Goal: Task Accomplishment & Management: Manage account settings

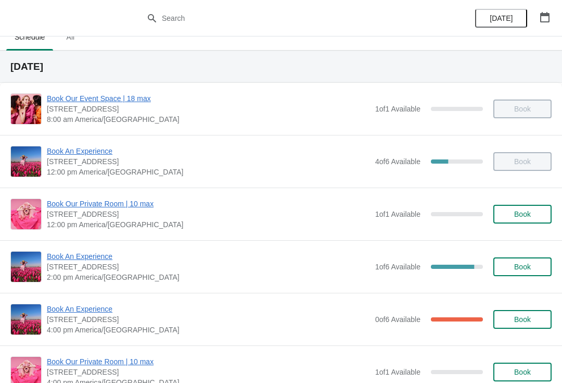
scroll to position [14, 0]
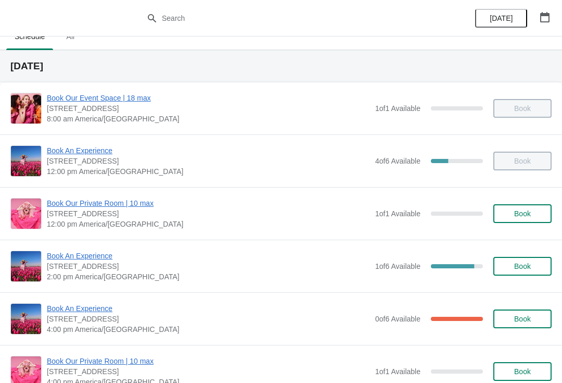
click at [84, 260] on span "Book An Experience" at bounding box center [208, 255] width 323 height 10
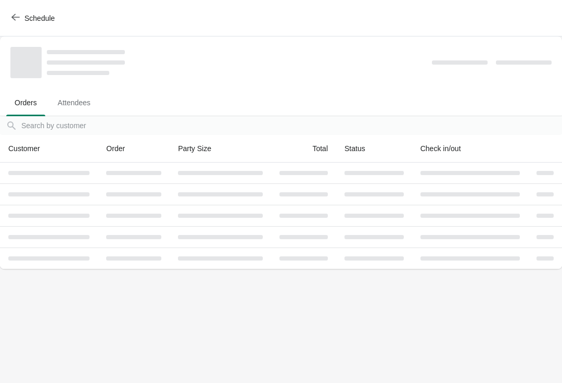
scroll to position [0, 0]
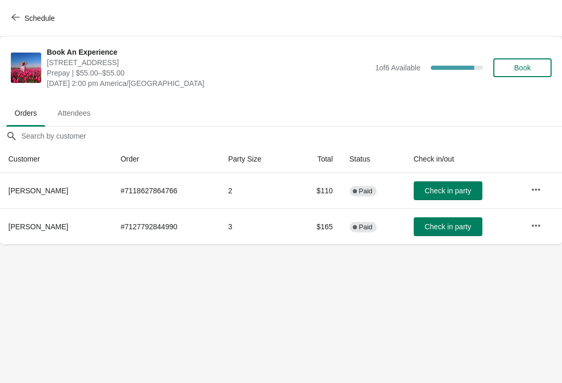
click at [538, 216] on button "button" at bounding box center [536, 225] width 19 height 19
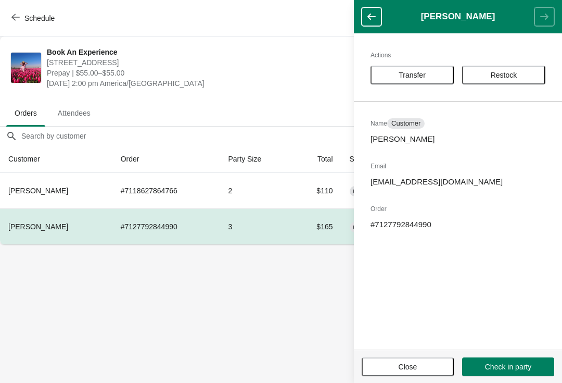
click at [405, 77] on span "Transfer" at bounding box center [412, 75] width 27 height 8
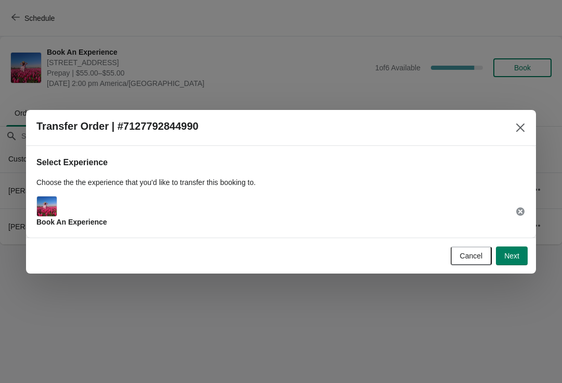
click at [516, 251] on span "Next" at bounding box center [511, 255] width 15 height 8
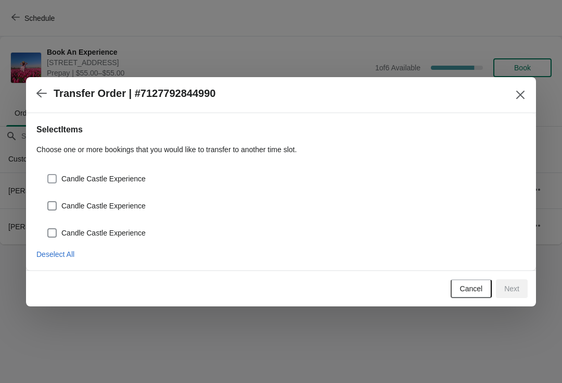
click at [53, 180] on span at bounding box center [51, 178] width 9 height 9
click at [48, 174] on input "Candle Castle Experience" at bounding box center [47, 174] width 1 height 1
checkbox input "true"
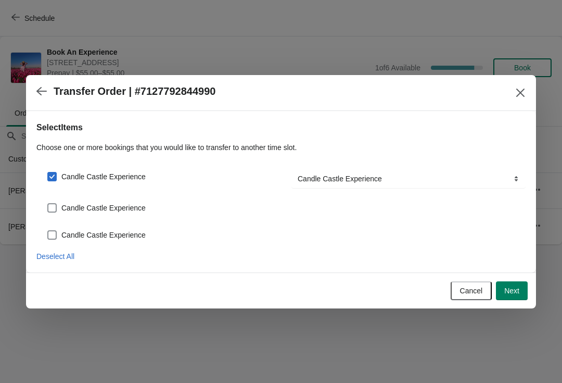
click at [55, 204] on span at bounding box center [51, 207] width 9 height 9
click at [48, 204] on input "Candle Castle Experience" at bounding box center [47, 203] width 1 height 1
checkbox input "true"
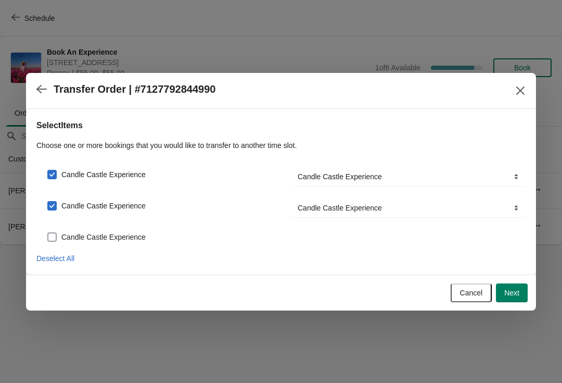
click at [59, 230] on label "Candle Castle Experience" at bounding box center [96, 237] width 99 height 15
click at [48, 232] on input "Candle Castle Experience" at bounding box center [47, 232] width 1 height 1
checkbox input "true"
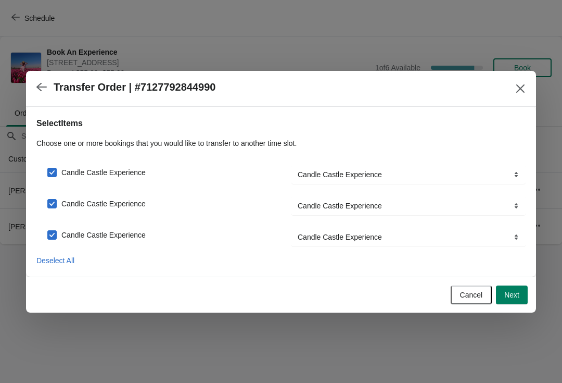
click at [515, 285] on button "Next" at bounding box center [512, 294] width 32 height 19
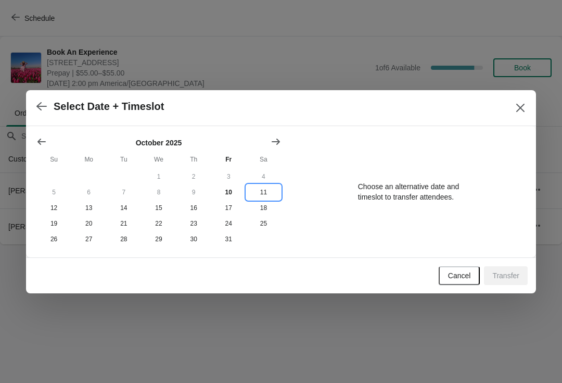
click at [256, 192] on button "11" at bounding box center [263, 192] width 35 height 16
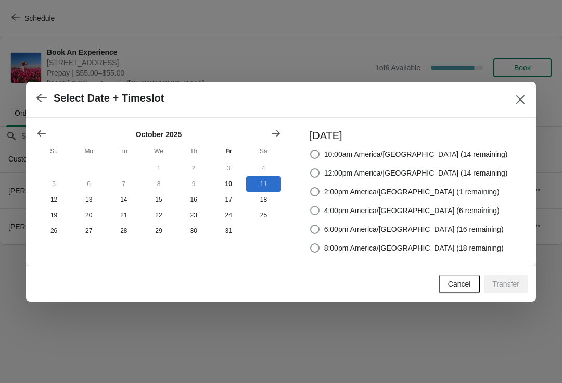
click at [350, 214] on span "4:00pm America/[GEOGRAPHIC_DATA] (6 remaining)" at bounding box center [411, 210] width 175 height 10
click at [311, 206] on input "4:00pm America/[GEOGRAPHIC_DATA] (6 remaining)" at bounding box center [310, 206] width 1 height 1
radio input "true"
click at [516, 293] on button "Transfer" at bounding box center [506, 283] width 44 height 19
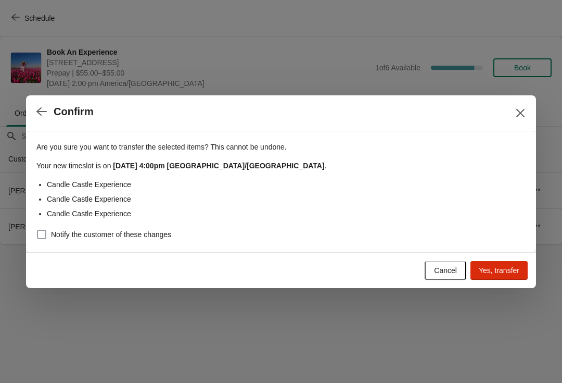
click at [43, 237] on span at bounding box center [41, 234] width 9 height 9
click at [37, 230] on input "Notify the customer of these changes" at bounding box center [37, 230] width 1 height 1
checkbox input "true"
click at [486, 269] on span "Yes, transfer" at bounding box center [499, 270] width 41 height 8
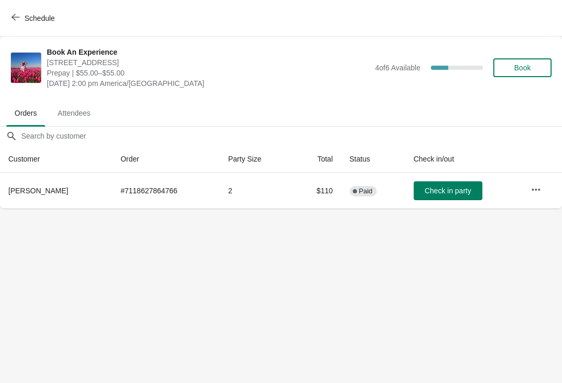
click at [28, 26] on button "Schedule" at bounding box center [34, 18] width 58 height 19
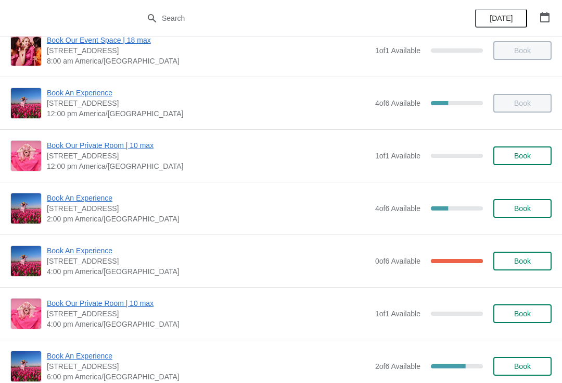
scroll to position [73, 0]
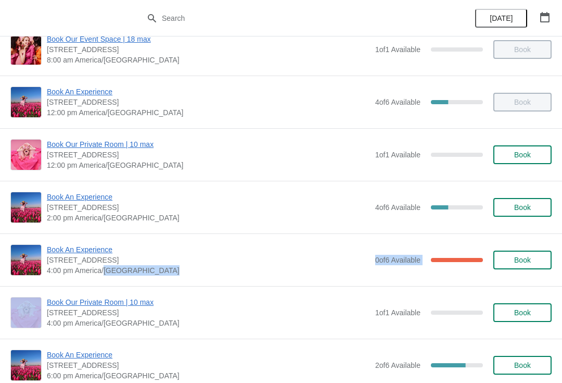
click at [325, 201] on span "Book An Experience" at bounding box center [208, 197] width 323 height 10
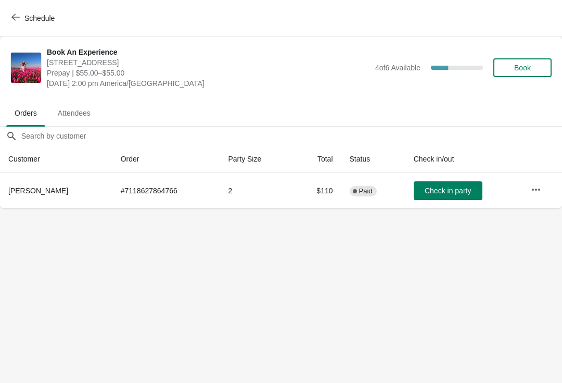
scroll to position [0, 0]
click at [21, 27] on button "Schedule" at bounding box center [34, 18] width 58 height 19
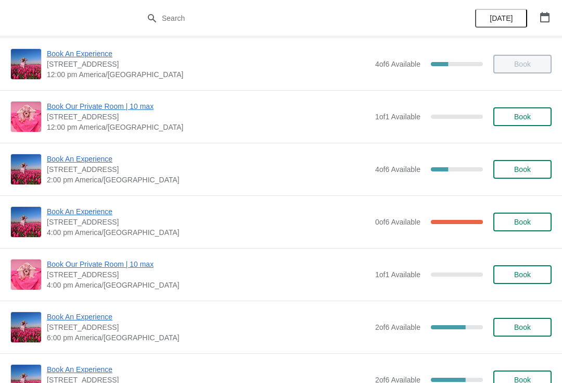
scroll to position [109, 0]
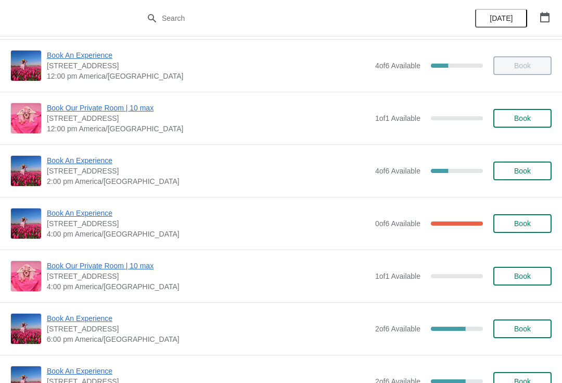
click at [57, 164] on span "Book An Experience" at bounding box center [208, 160] width 323 height 10
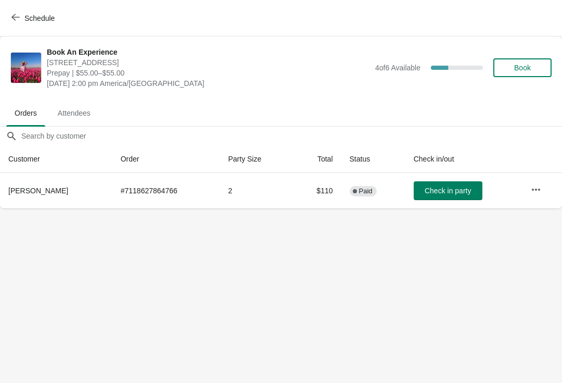
click at [425, 191] on span "Check in party" at bounding box center [448, 190] width 46 height 8
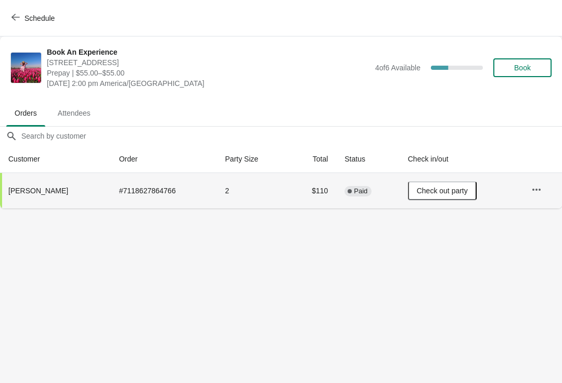
click at [21, 22] on span "Schedule" at bounding box center [34, 18] width 41 height 10
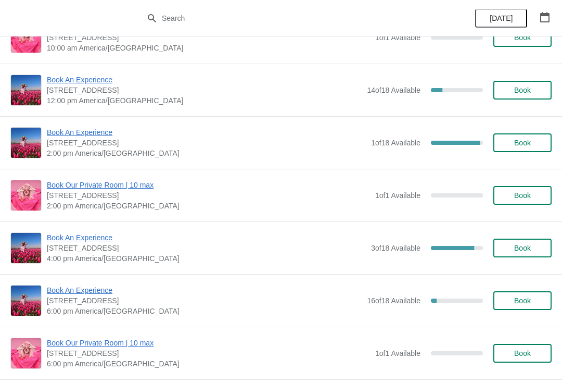
scroll to position [594, 0]
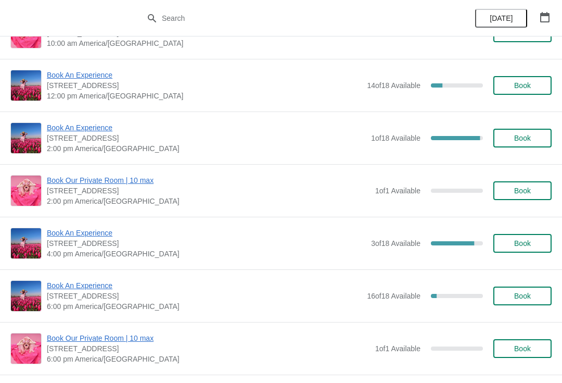
click at [95, 233] on span "Book An Experience" at bounding box center [206, 232] width 319 height 10
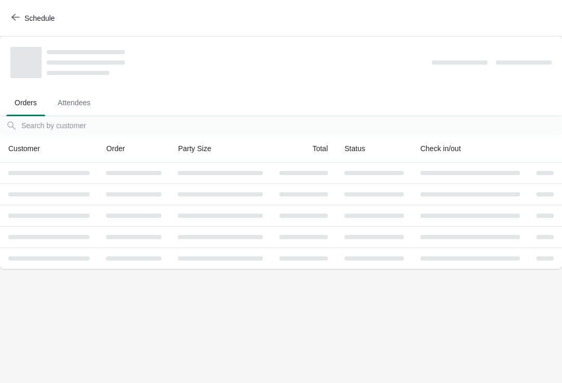
scroll to position [0, 0]
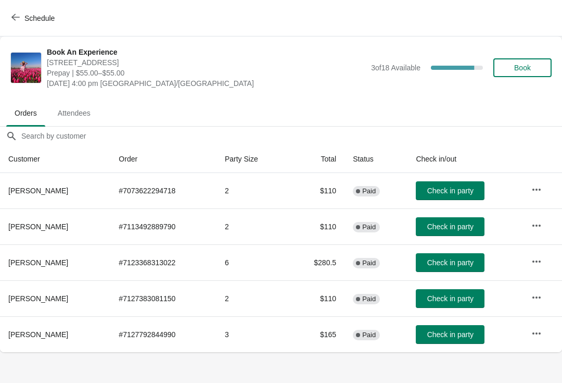
click at [533, 327] on button "button" at bounding box center [536, 333] width 19 height 19
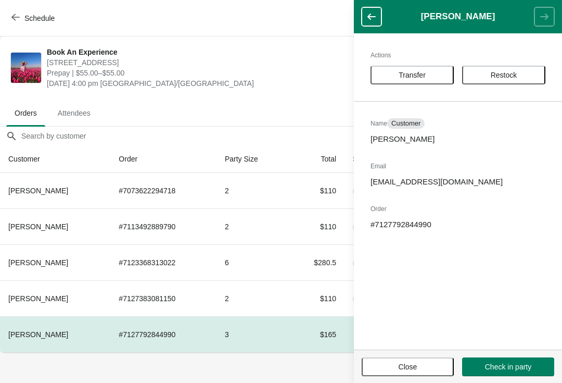
click at [428, 67] on button "Transfer" at bounding box center [412, 75] width 83 height 19
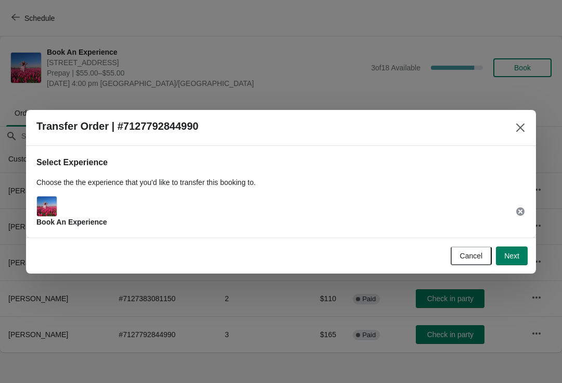
click at [518, 246] on button "Next" at bounding box center [512, 255] width 32 height 19
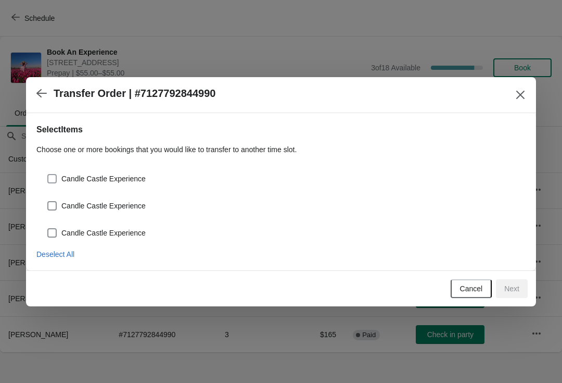
click at [140, 179] on span "Candle Castle Experience" at bounding box center [103, 178] width 84 height 10
click at [48, 174] on input "Candle Castle Experience" at bounding box center [47, 174] width 1 height 1
checkbox input "true"
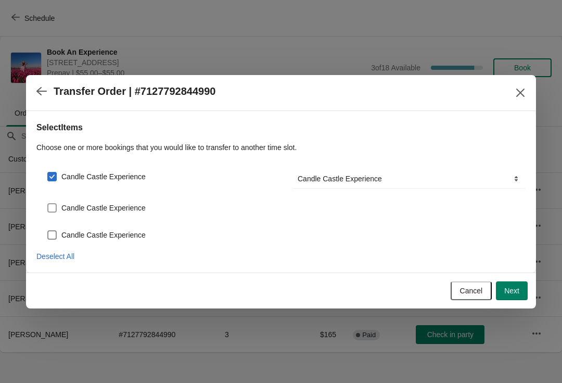
click at [129, 206] on span "Candle Castle Experience" at bounding box center [103, 207] width 84 height 10
click at [48, 204] on input "Candle Castle Experience" at bounding box center [47, 203] width 1 height 1
checkbox input "true"
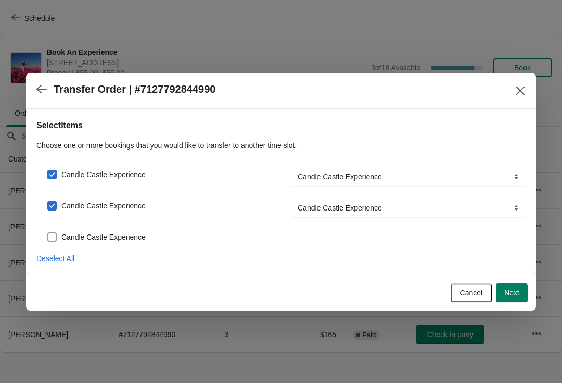
click at [145, 237] on span "Candle Castle Experience" at bounding box center [103, 237] width 84 height 10
click at [48, 233] on input "Candle Castle Experience" at bounding box center [47, 232] width 1 height 1
checkbox input "true"
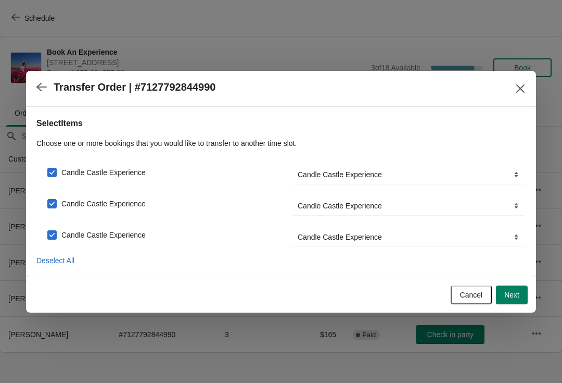
click at [510, 288] on button "Next" at bounding box center [512, 294] width 32 height 19
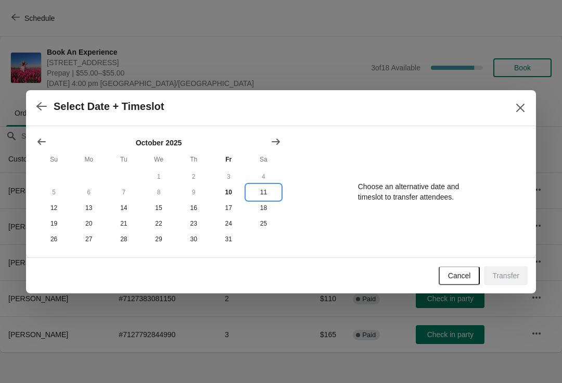
click at [261, 195] on button "11" at bounding box center [263, 192] width 35 height 16
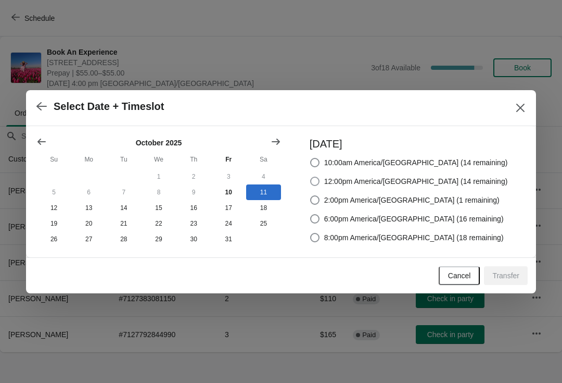
click at [346, 176] on span "12:00pm America/[GEOGRAPHIC_DATA] (14 remaining)" at bounding box center [416, 181] width 184 height 10
click at [311, 176] on input "12:00pm America/[GEOGRAPHIC_DATA] (14 remaining)" at bounding box center [310, 176] width 1 height 1
radio input "true"
click at [514, 282] on button "Transfer" at bounding box center [506, 275] width 44 height 19
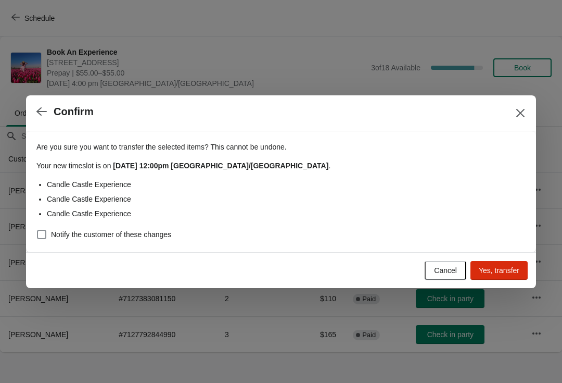
click at [44, 237] on span at bounding box center [41, 234] width 9 height 9
click at [37, 230] on input "Notify the customer of these changes" at bounding box center [37, 230] width 1 height 1
checkbox input "true"
click at [506, 269] on span "Yes, transfer" at bounding box center [499, 270] width 41 height 8
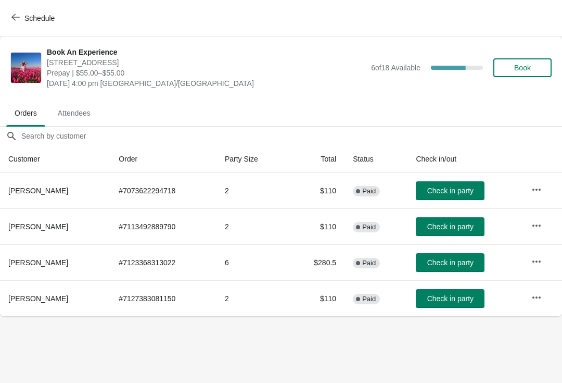
click at [2, 21] on div "Schedule" at bounding box center [281, 18] width 562 height 36
